Goal: Navigation & Orientation: Find specific page/section

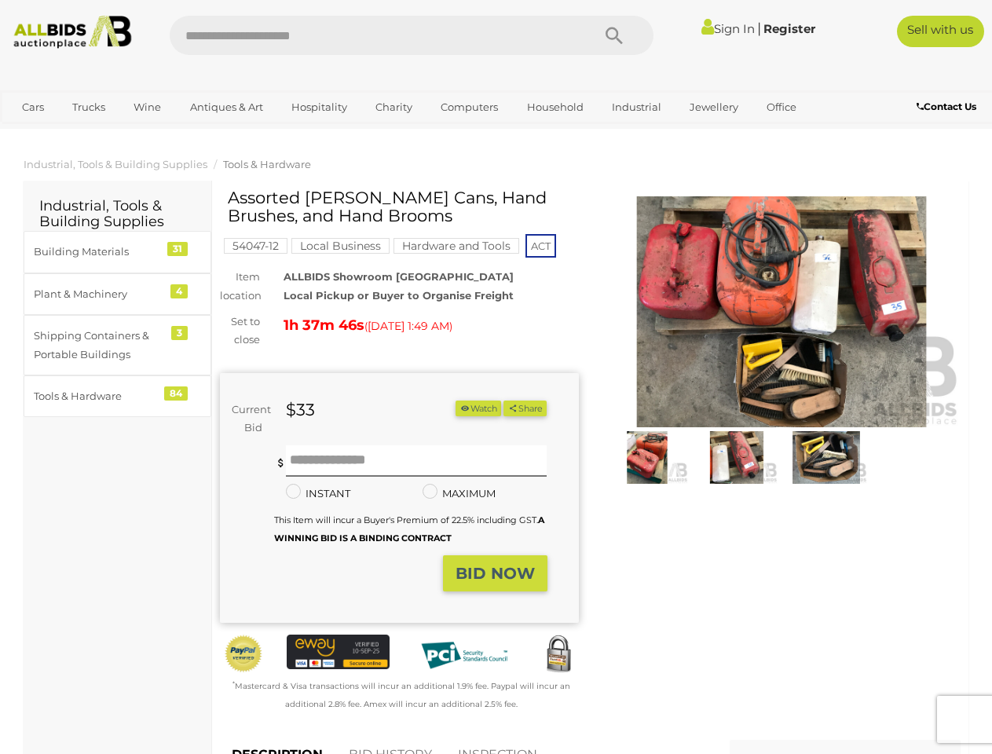
click at [496, 377] on div "Current Bid $33 (Min $34) $33 Share" at bounding box center [399, 498] width 359 height 251
click at [614, 35] on icon "Search" at bounding box center [614, 36] width 17 height 24
click at [33, 107] on link "Cars" at bounding box center [33, 107] width 42 height 26
click at [89, 107] on link "Trucks" at bounding box center [88, 107] width 53 height 26
click at [147, 107] on link "Wine" at bounding box center [147, 107] width 48 height 26
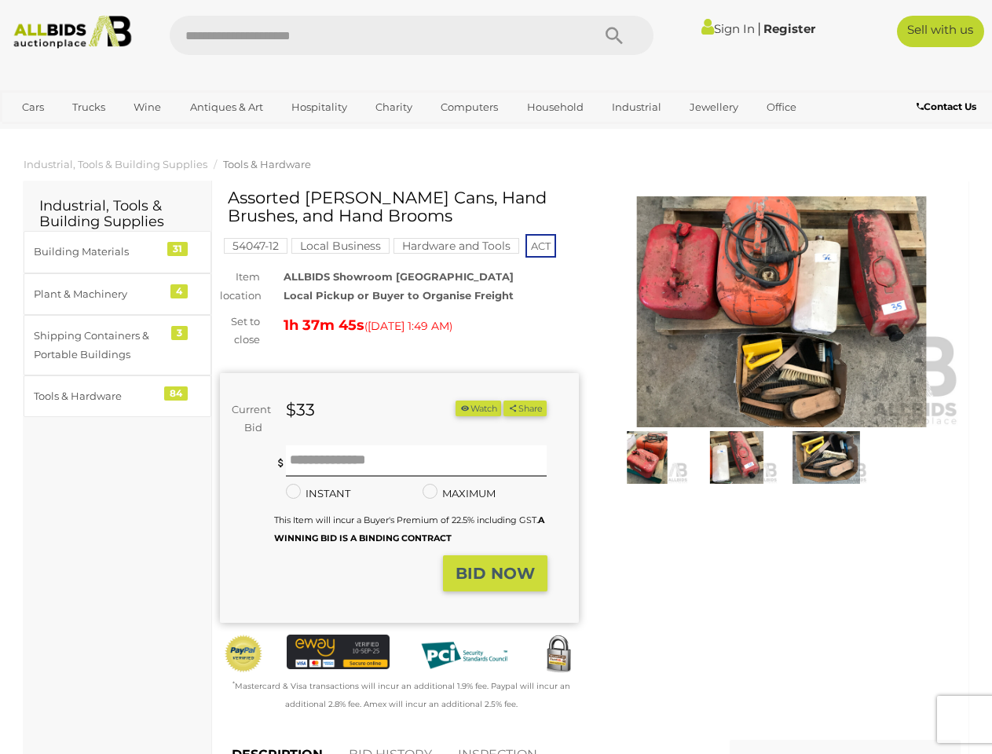
click at [226, 107] on link "Antiques & Art" at bounding box center [227, 107] width 94 height 26
click at [318, 107] on link "Hospitality" at bounding box center [319, 107] width 76 height 26
click at [393, 107] on link "Charity" at bounding box center [393, 107] width 57 height 26
click at [468, 107] on link "Computers" at bounding box center [470, 107] width 78 height 26
click at [553, 107] on link "Household" at bounding box center [555, 107] width 77 height 26
